Goal: Task Accomplishment & Management: Manage account settings

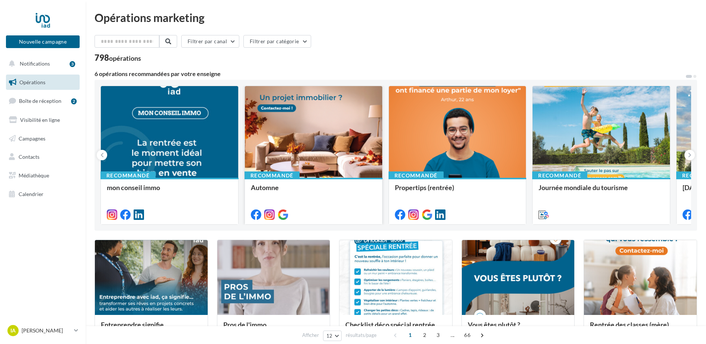
click at [296, 144] on div at bounding box center [313, 132] width 137 height 92
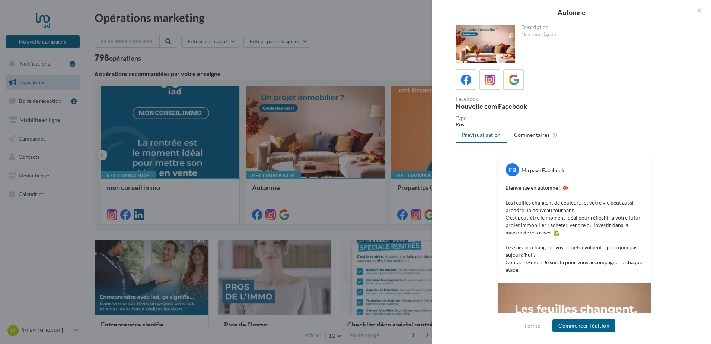
click at [502, 54] on div at bounding box center [486, 44] width 60 height 39
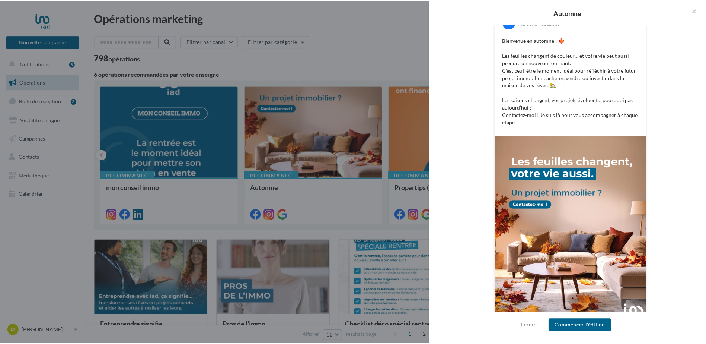
scroll to position [164, 0]
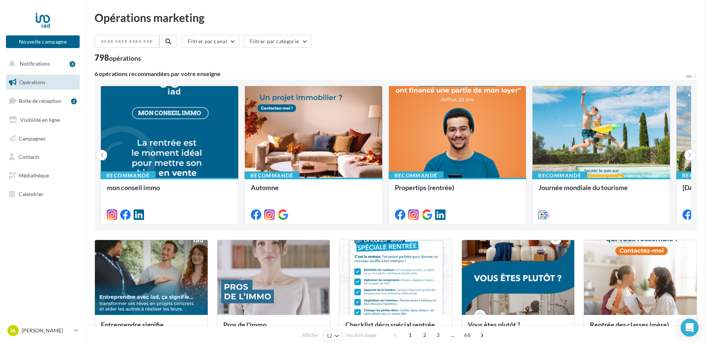
click at [46, 66] on span "Notifications" at bounding box center [35, 63] width 30 height 6
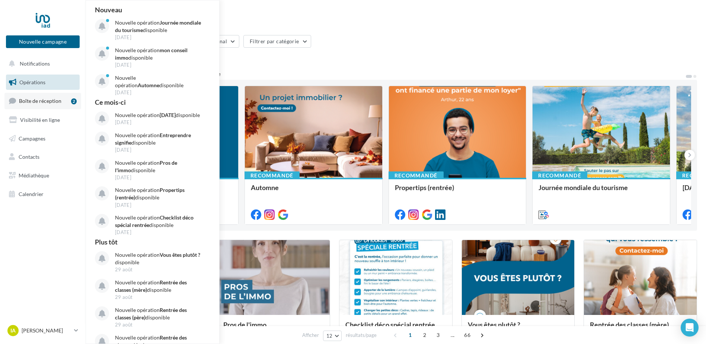
click at [31, 103] on span "Boîte de réception" at bounding box center [40, 101] width 42 height 6
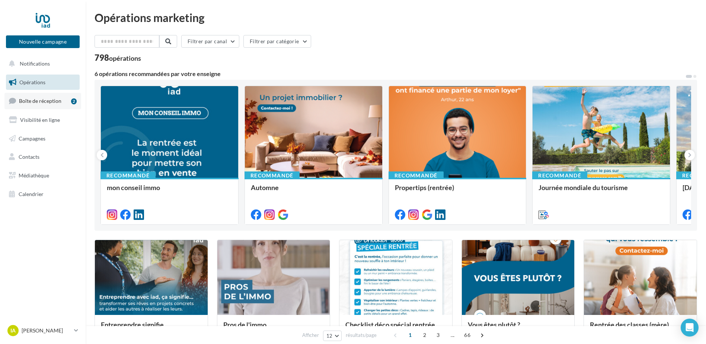
click at [42, 95] on link "Boîte de réception 2" at bounding box center [42, 101] width 77 height 16
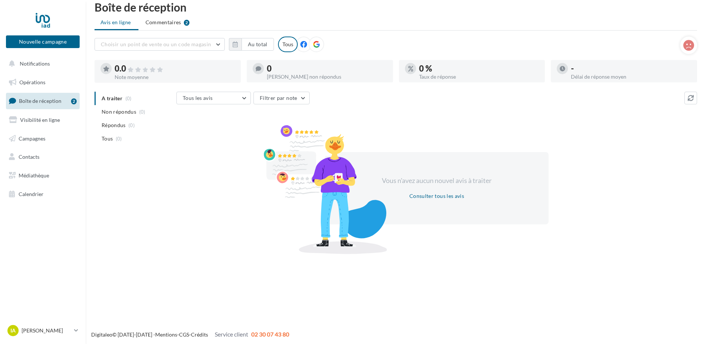
scroll to position [12, 0]
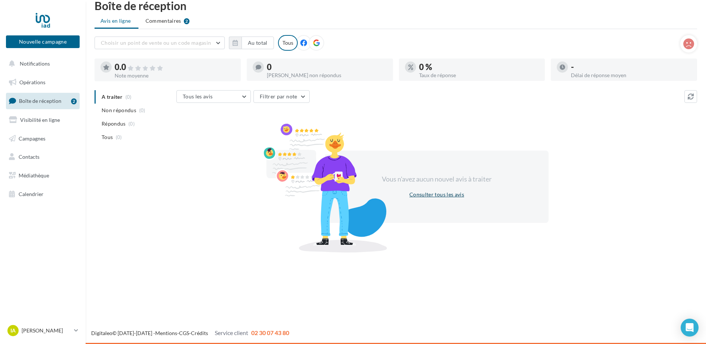
click at [451, 192] on button "Consulter tous les avis" at bounding box center [436, 194] width 61 height 9
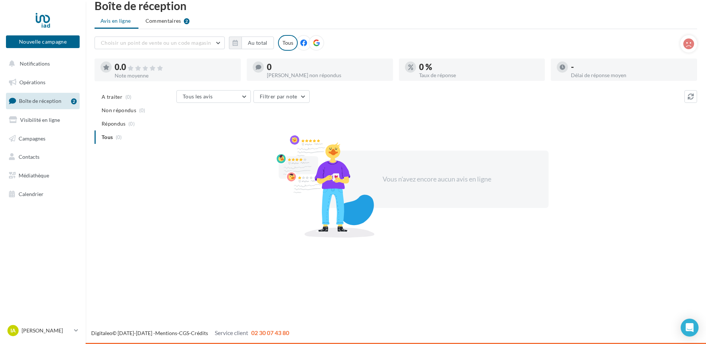
click at [34, 92] on ul "Opérations Boîte de réception 2 Visibilité en ligne Campagnes Contacts Médiathè…" at bounding box center [43, 137] width 80 height 133
click at [115, 97] on span "A traiter" at bounding box center [112, 96] width 21 height 7
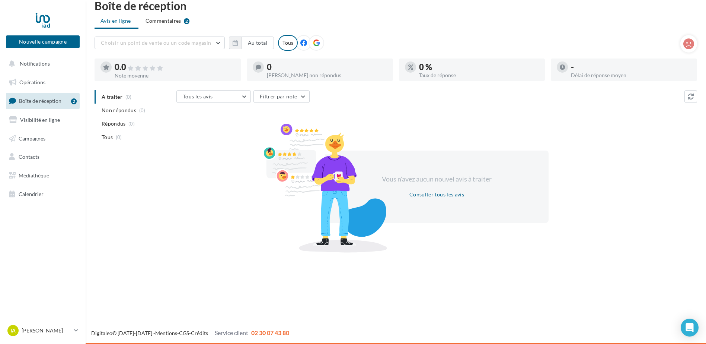
click at [120, 106] on li "Non répondus (0)" at bounding box center [134, 109] width 79 height 13
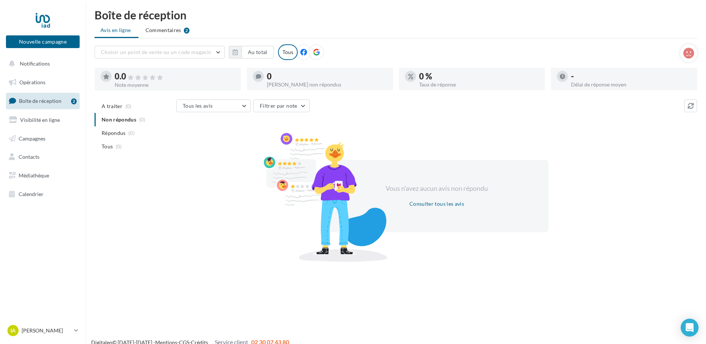
scroll to position [0, 0]
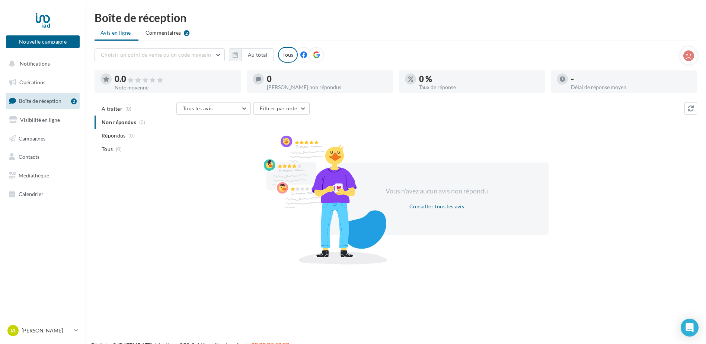
click at [84, 322] on nav "Nouvelle campagne Nouvelle campagne Notifications Opérations Boîte de réception…" at bounding box center [43, 172] width 86 height 344
click at [76, 327] on icon at bounding box center [76, 330] width 4 height 6
click at [89, 172] on div "Boîte de réception Avis en ligne Commentaires 2 Choisir un point de vente ou un…" at bounding box center [396, 136] width 620 height 249
click at [56, 79] on link "Opérations" at bounding box center [42, 82] width 77 height 16
